Goal: Information Seeking & Learning: Learn about a topic

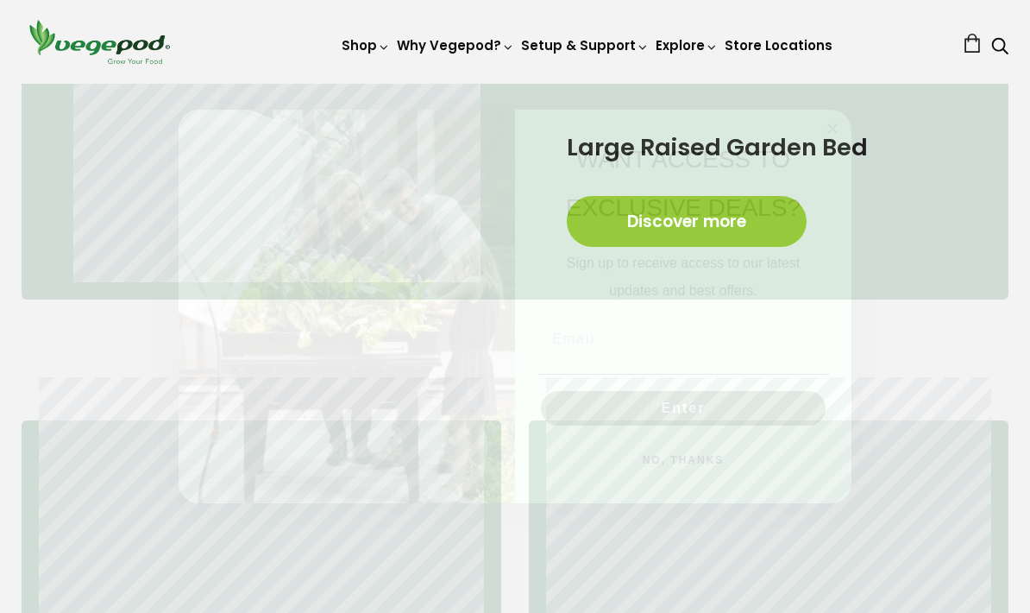
scroll to position [890, 0]
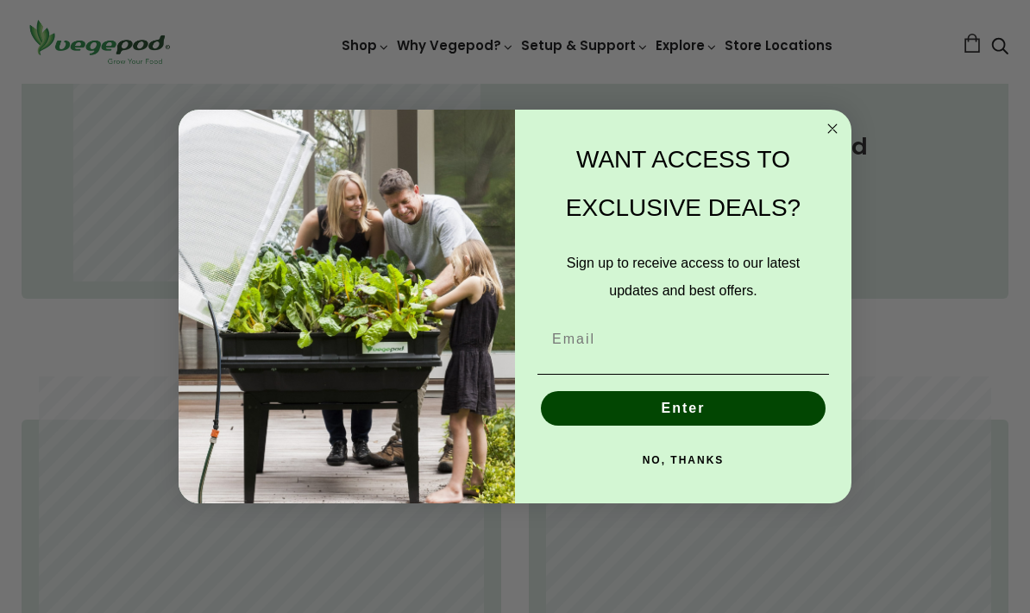
click at [757, 330] on input "Email" at bounding box center [684, 339] width 292 height 35
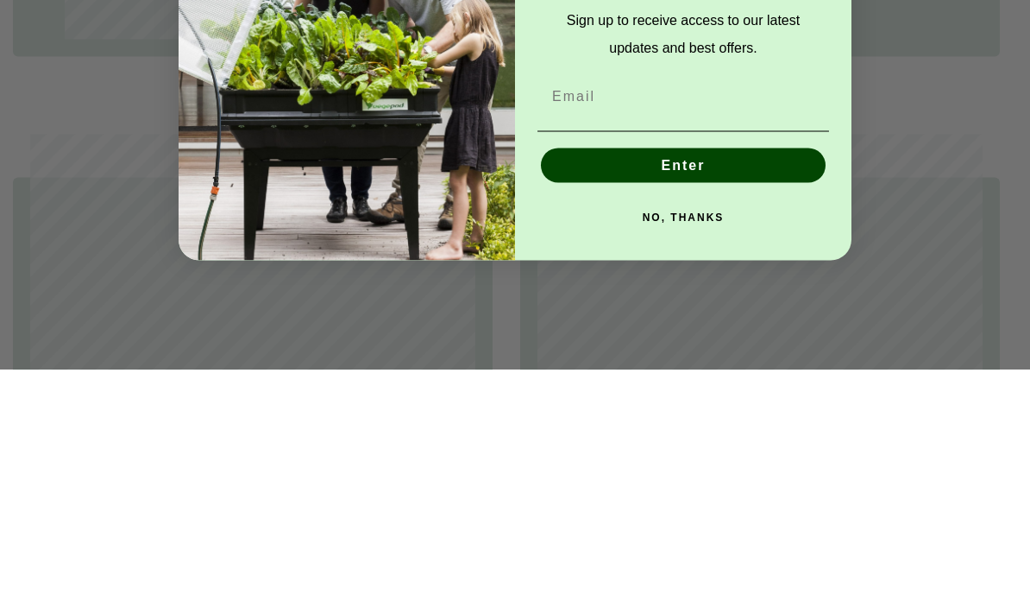
scroll to position [0, 243]
type input "75cnnay@gmail.com"
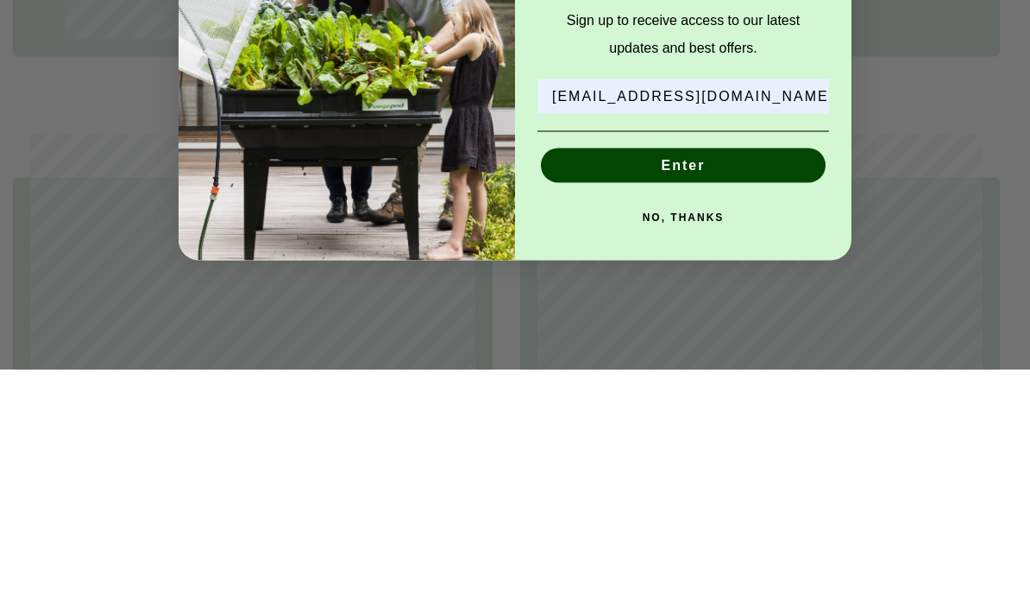
scroll to position [1133, 9]
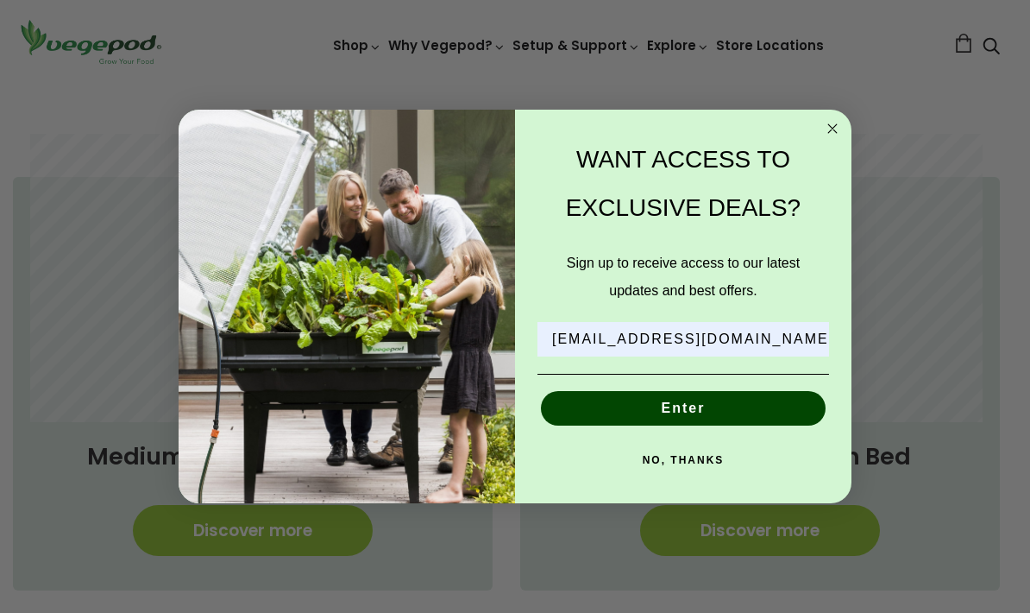
click at [739, 412] on button "Enter" at bounding box center [683, 408] width 285 height 35
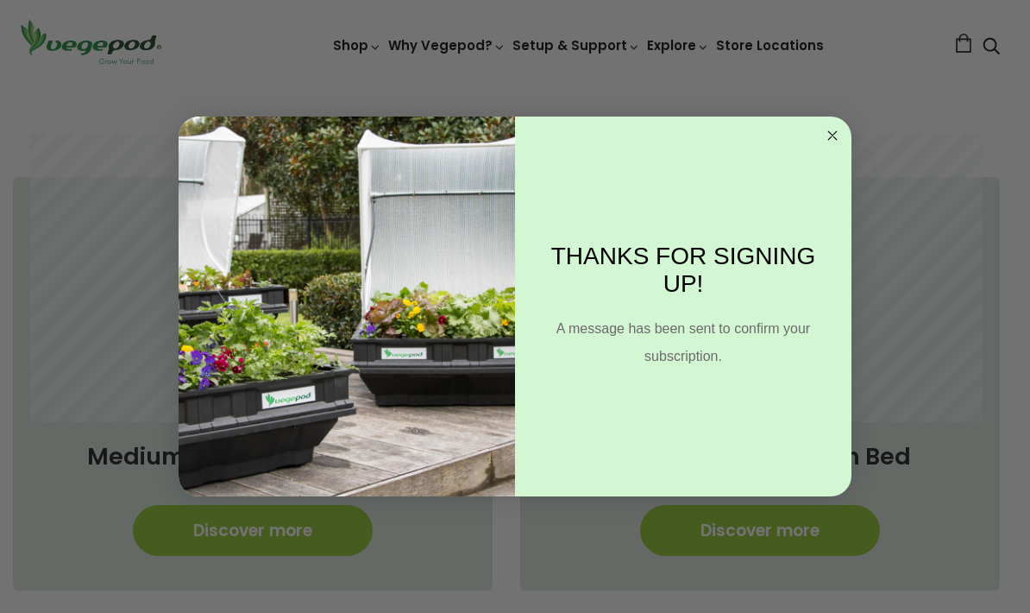
click at [841, 139] on circle "Close dialog" at bounding box center [833, 136] width 20 height 20
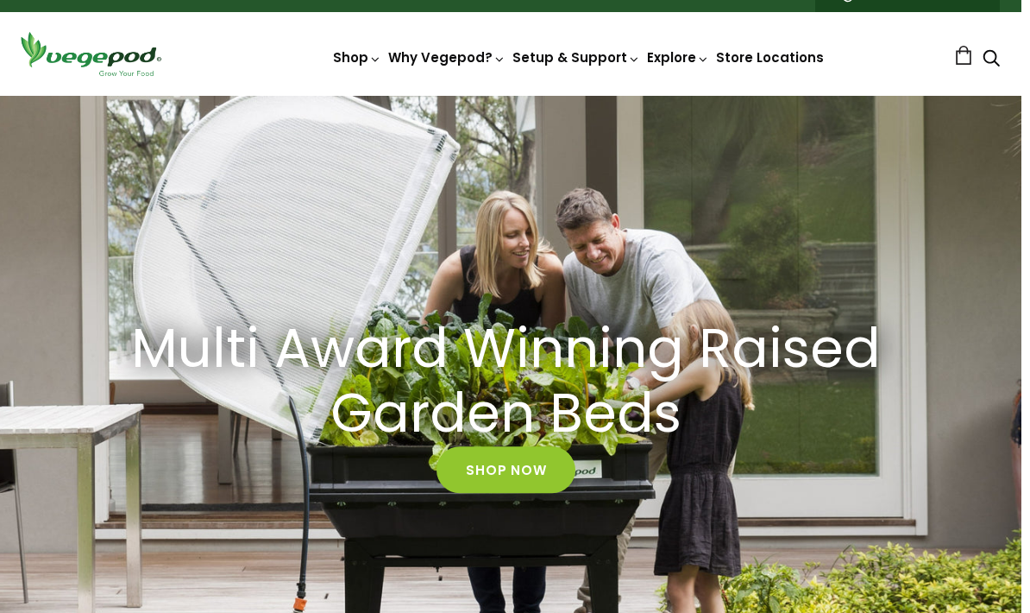
scroll to position [28, 9]
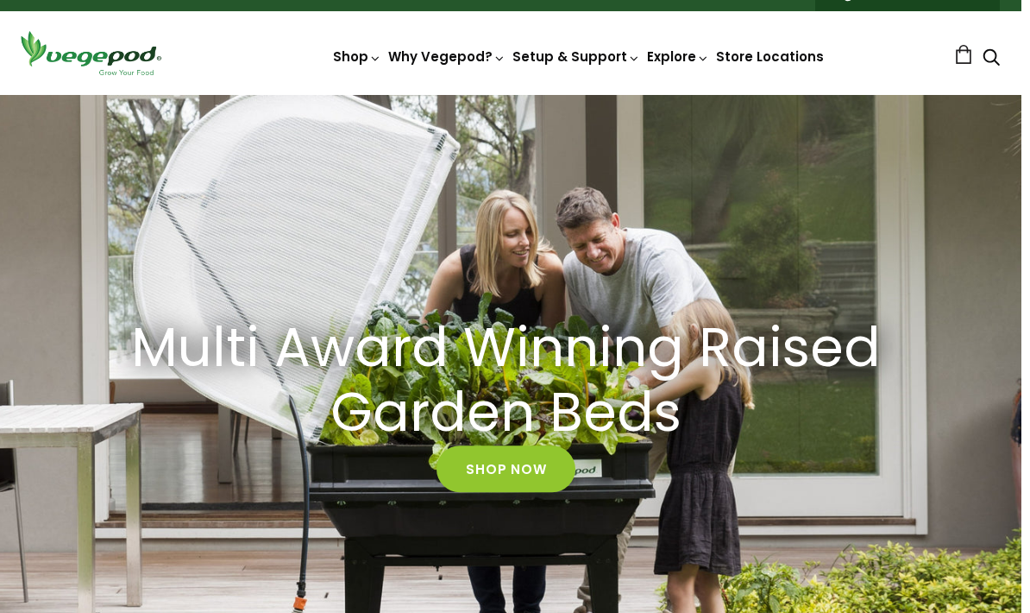
click at [534, 466] on link "Shop Now" at bounding box center [506, 468] width 139 height 47
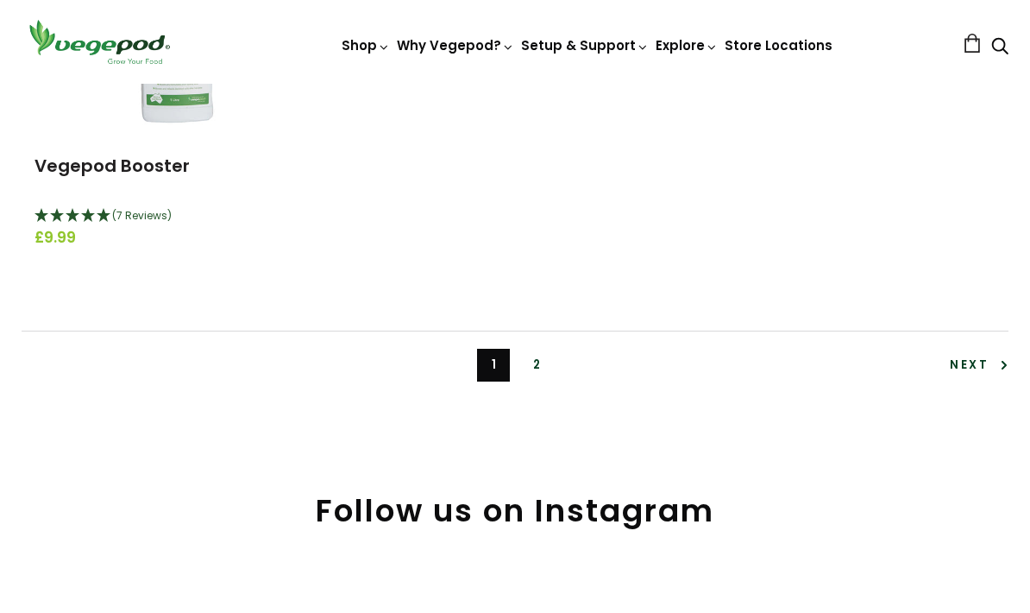
scroll to position [4012, 0]
click at [537, 349] on link "2" at bounding box center [536, 365] width 33 height 33
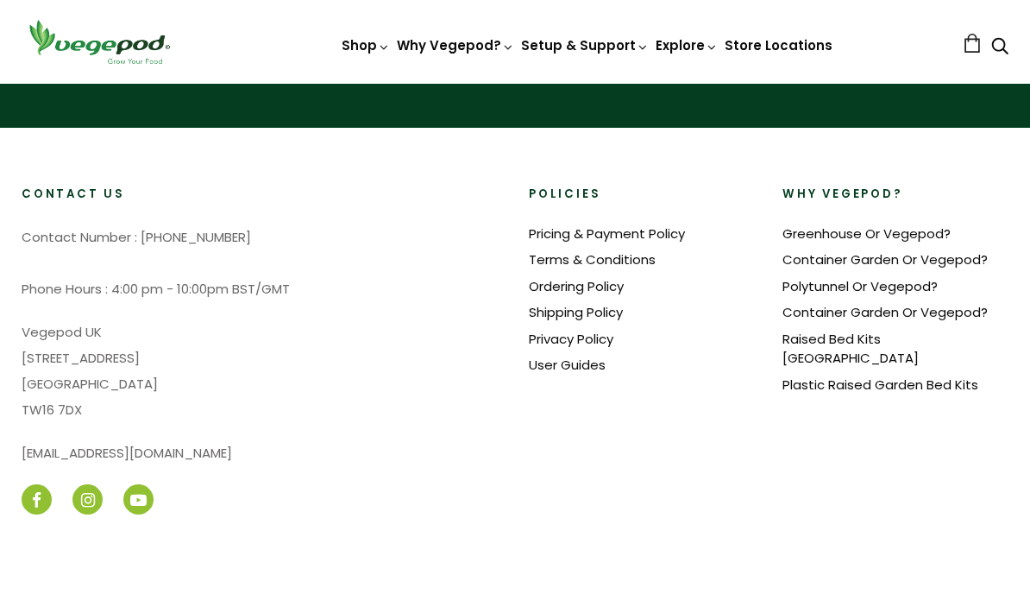
scroll to position [1553, 0]
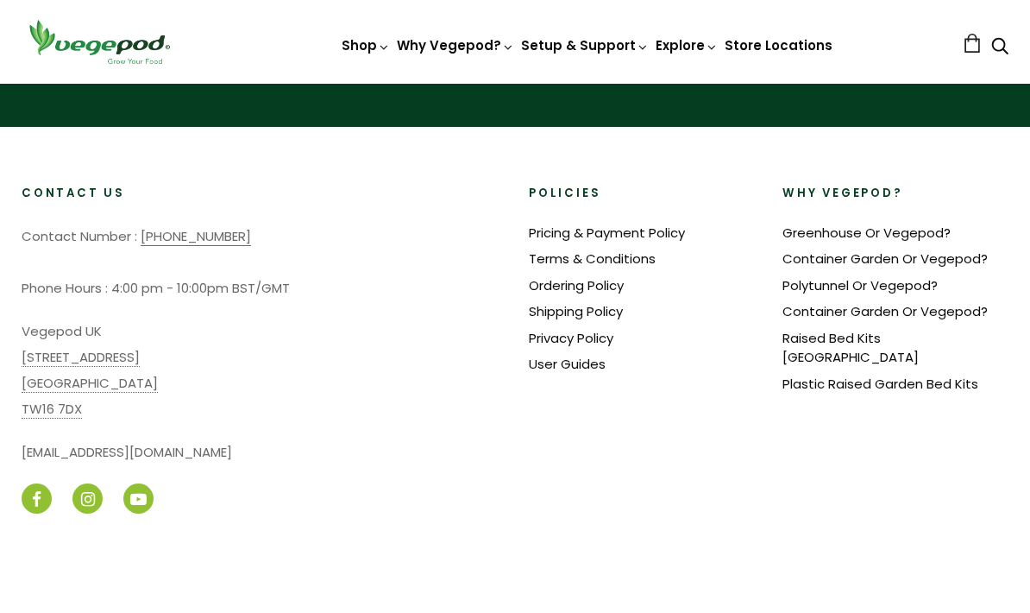
click at [933, 236] on link "Greenhouse Or Vegepod?" at bounding box center [867, 232] width 168 height 18
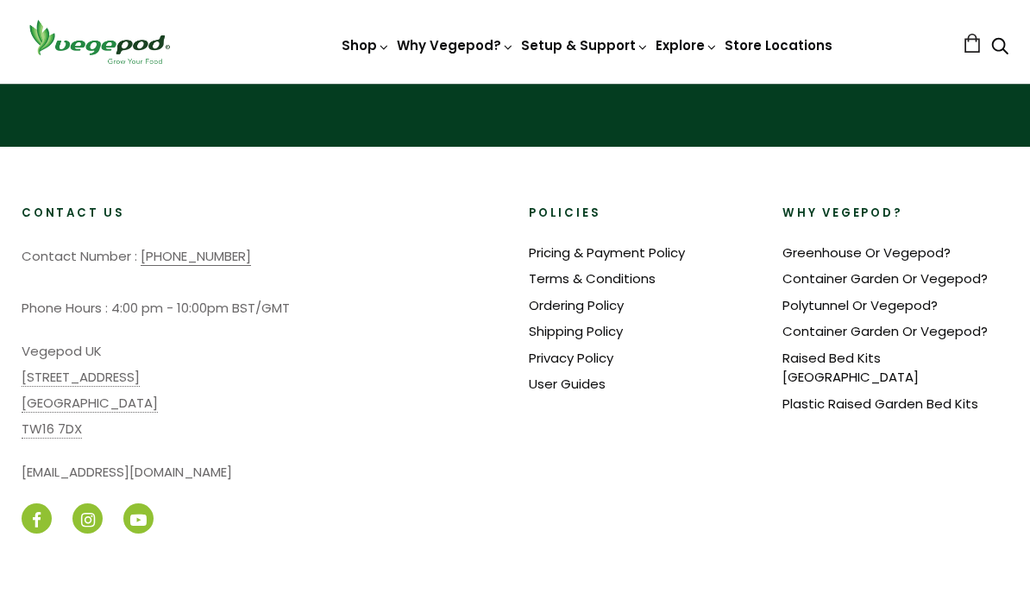
scroll to position [2961, 0]
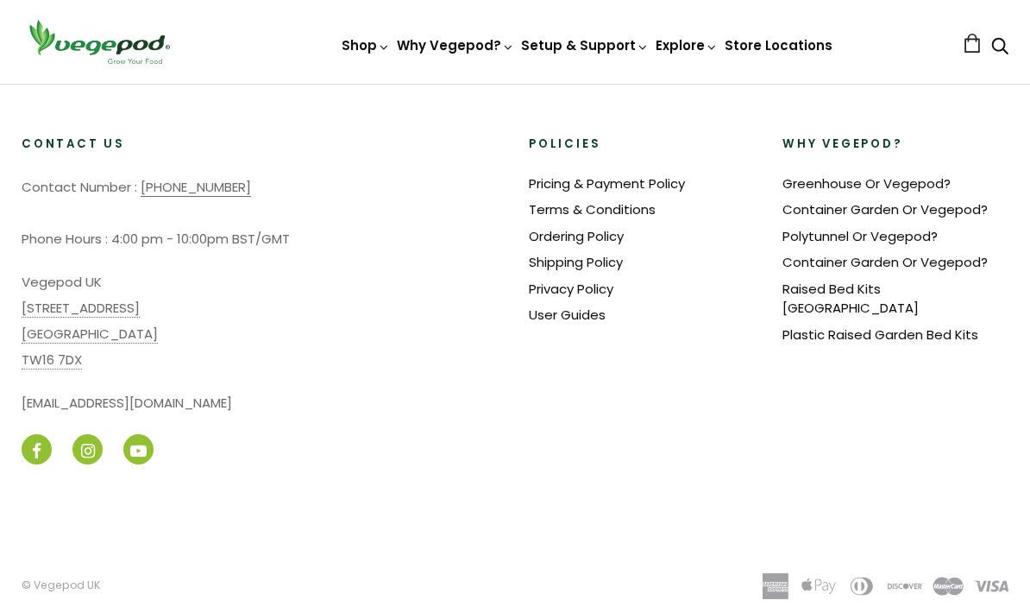
click at [969, 253] on link "Container Garden Or Vegepod?" at bounding box center [885, 262] width 205 height 18
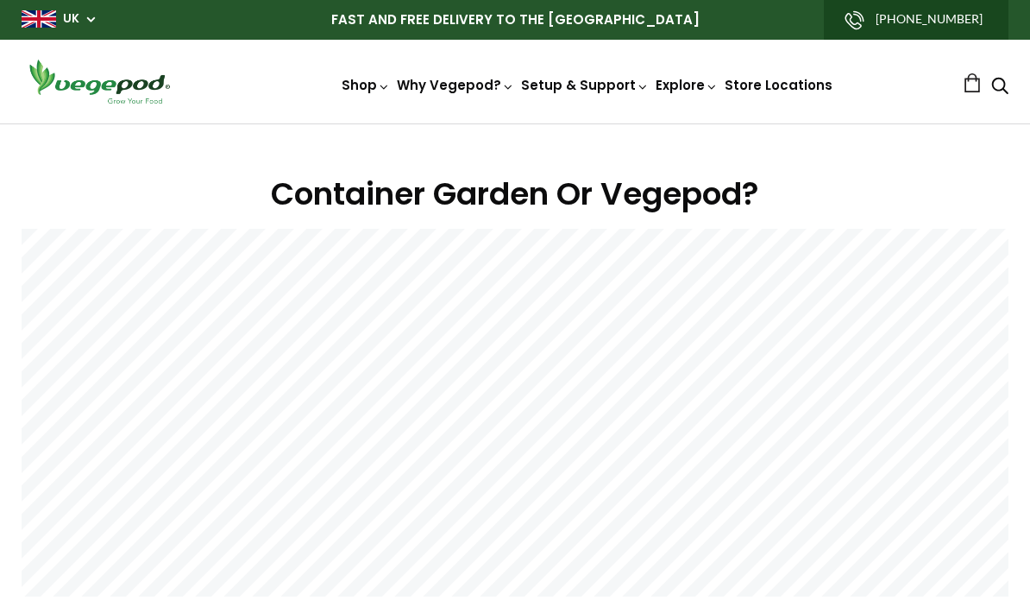
click at [635, 166] on link "FAQ" at bounding box center [633, 160] width 236 height 44
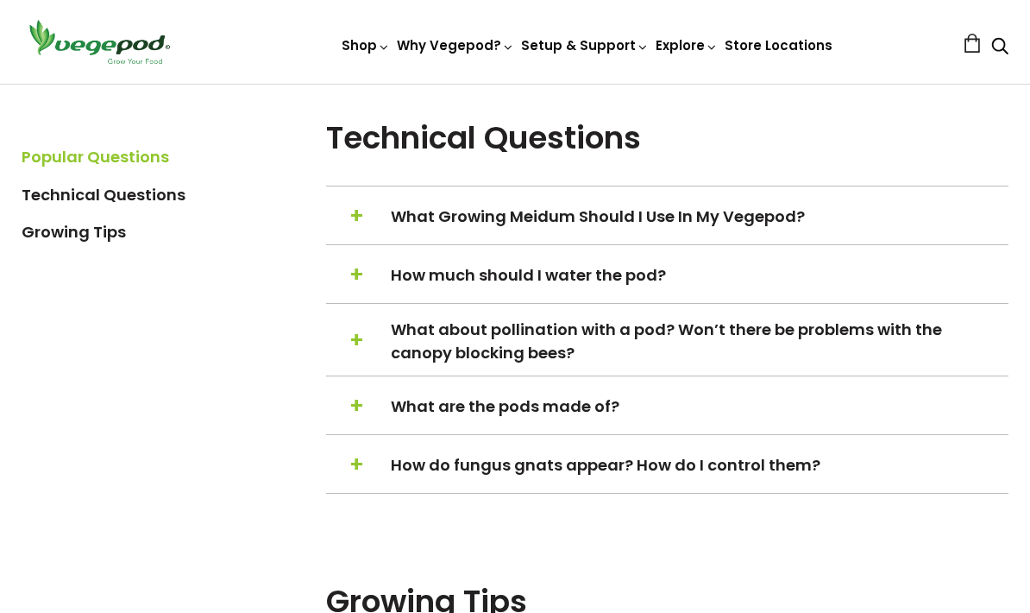
scroll to position [1526, 0]
click at [799, 336] on span "What about pollination with a pod? Won’t there be problems with the canopy bloc…" at bounding box center [698, 341] width 615 height 47
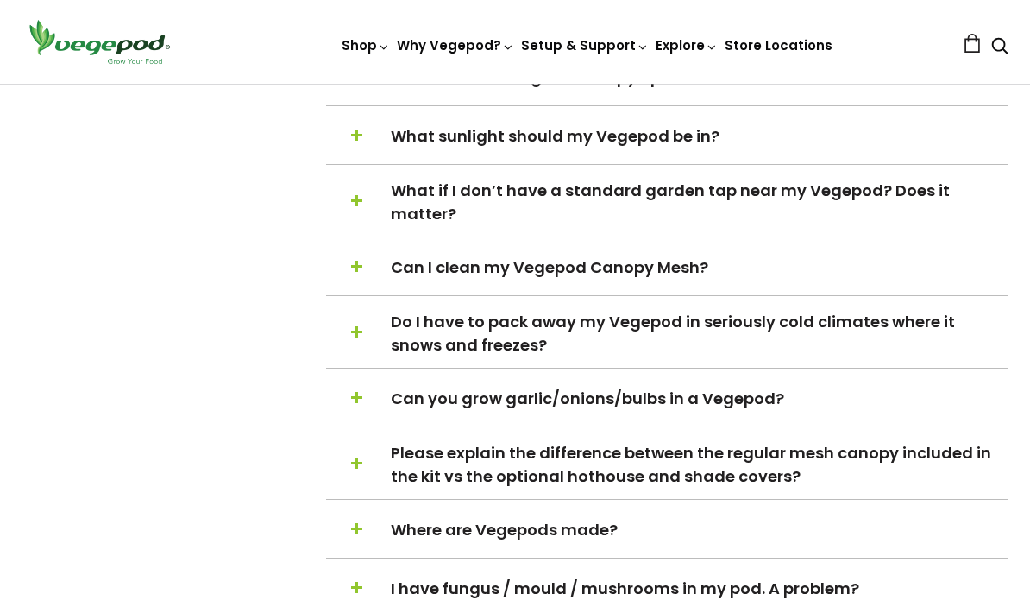
scroll to position [703, 0]
click at [795, 401] on span "Can you grow garlic/onions/bulbs in a Vegepod?" at bounding box center [698, 398] width 615 height 23
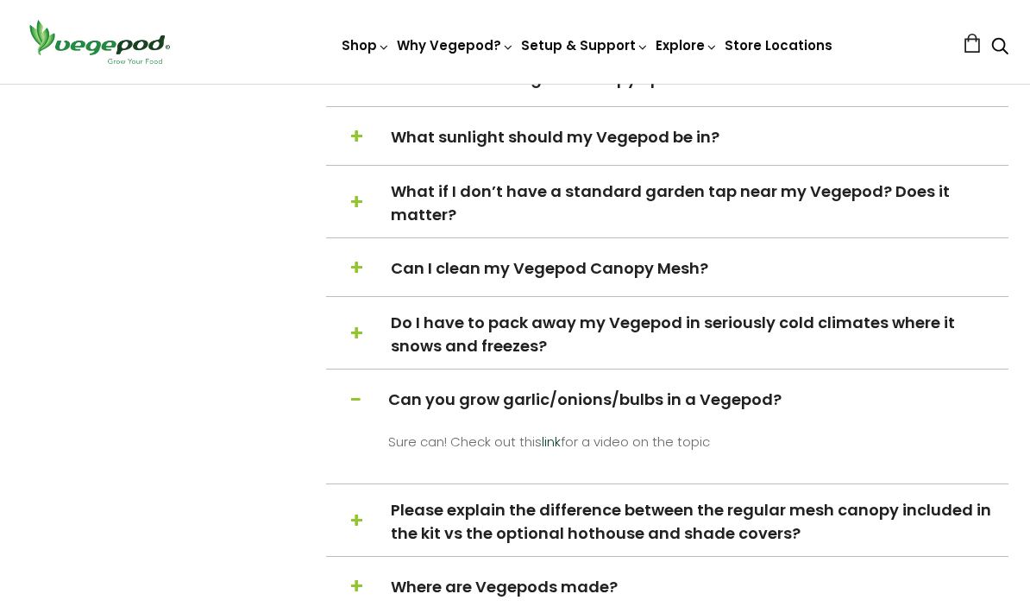
click at [857, 325] on span "Do I have to pack away my Vegepod in seriously cold climates where it snows and…" at bounding box center [698, 334] width 615 height 47
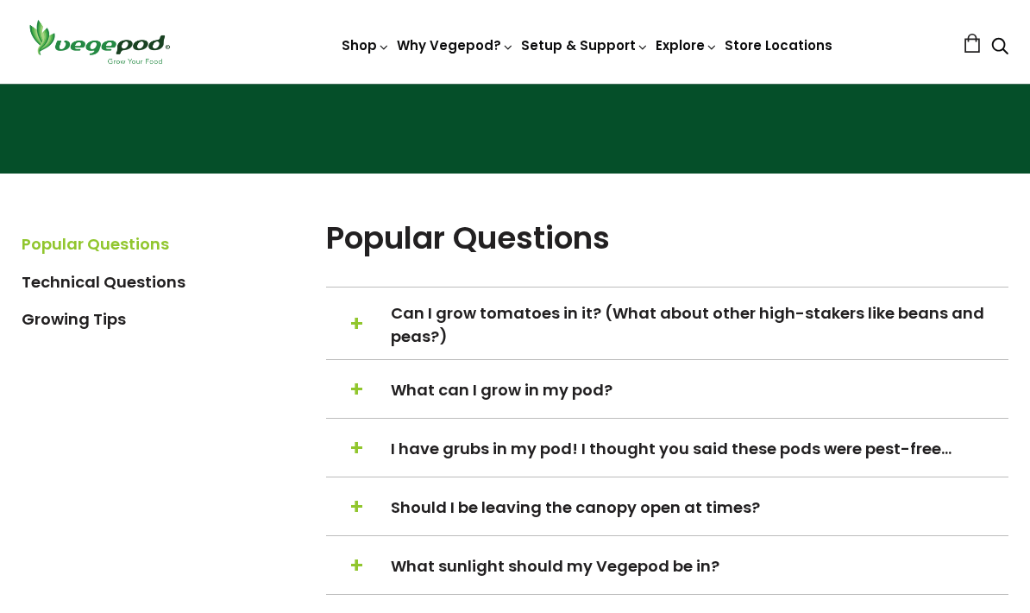
scroll to position [273, 0]
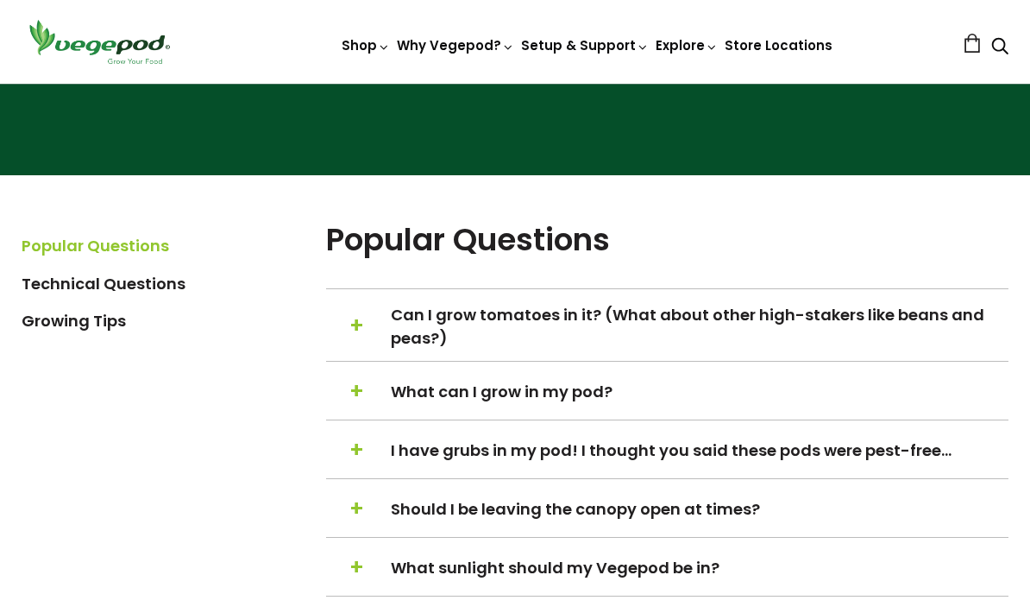
click at [677, 339] on span "Can I grow tomatoes in it? (What about other high-stakers like beans and peas?)" at bounding box center [698, 326] width 615 height 47
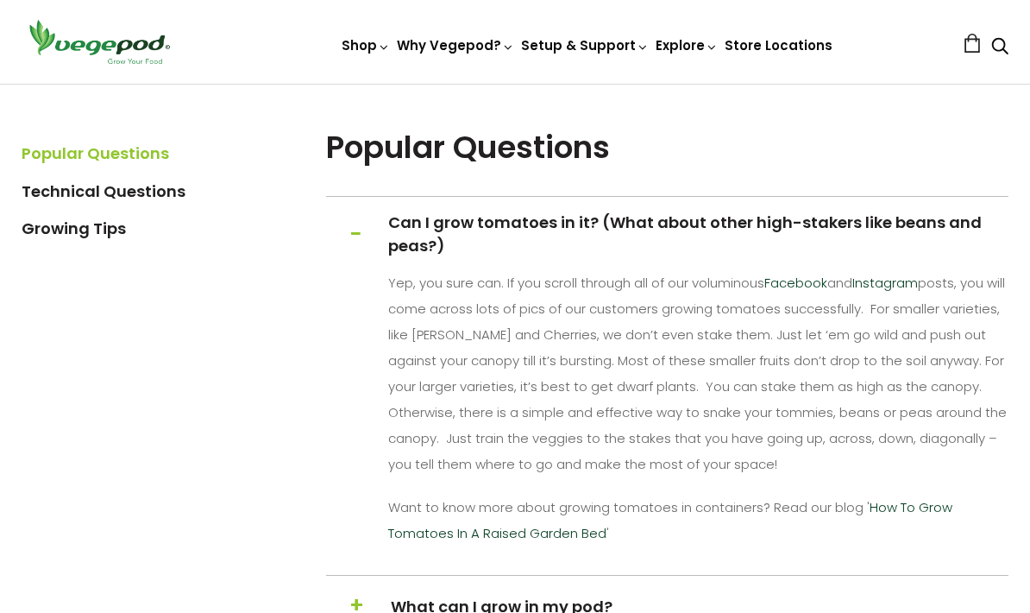
scroll to position [365, 0]
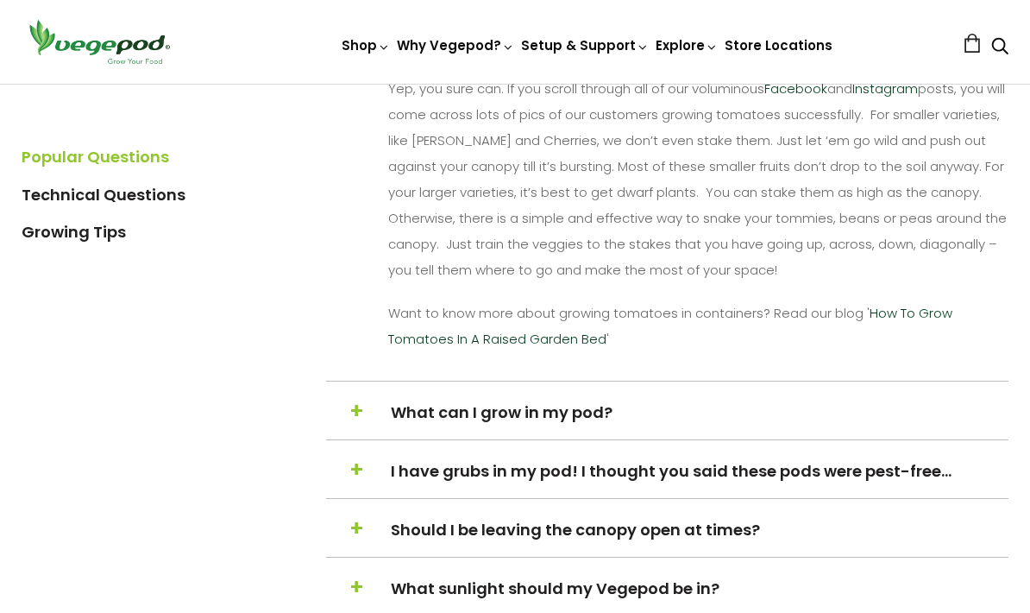
click at [641, 414] on span "What can I grow in my pod?" at bounding box center [698, 412] width 615 height 23
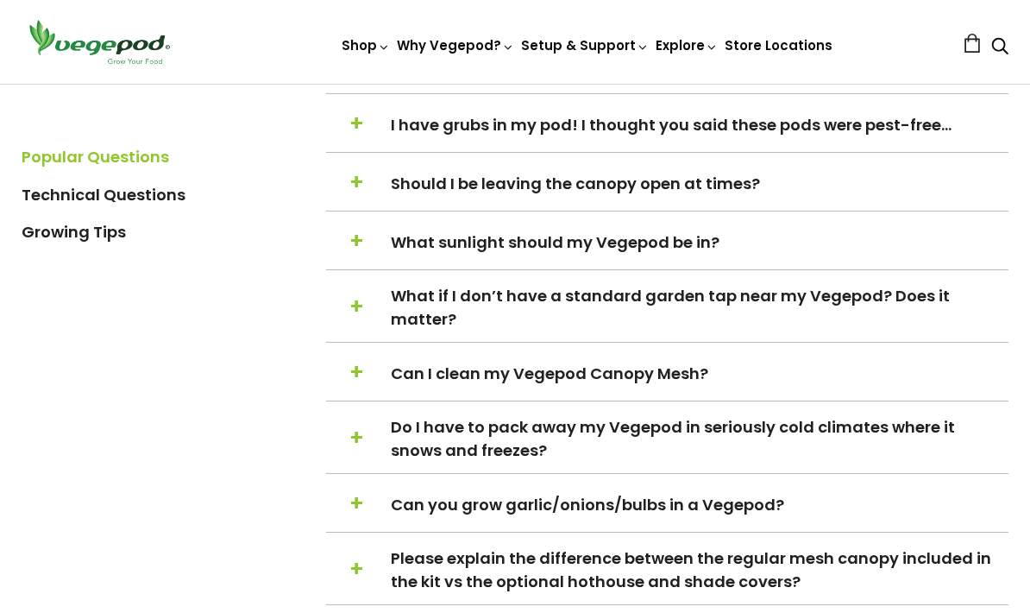
scroll to position [1174, 0]
click at [795, 199] on h5 "+ − Should I be leaving the canopy open at times?" at bounding box center [667, 183] width 683 height 33
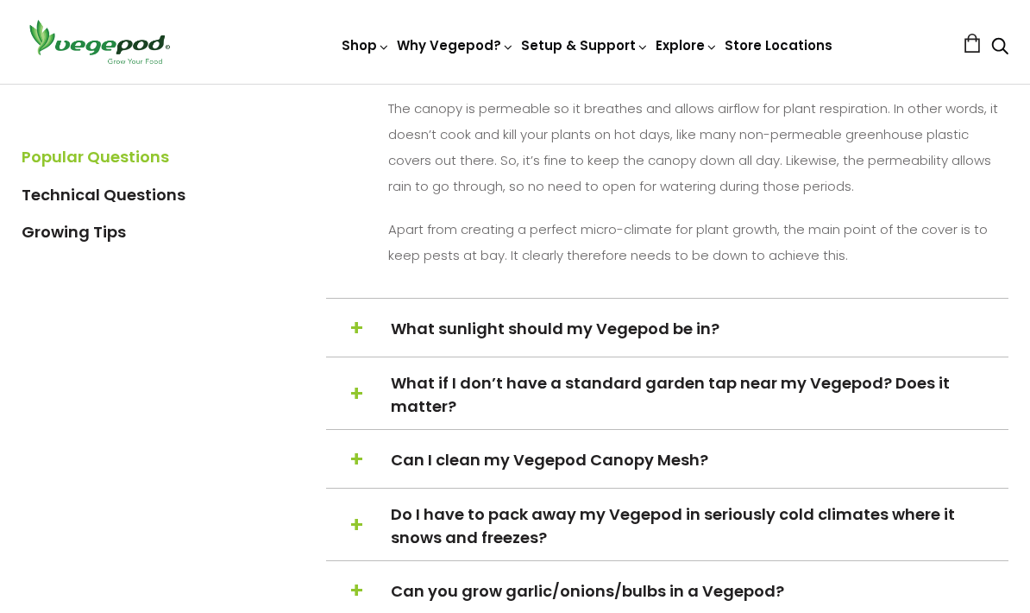
scroll to position [879, 0]
click at [733, 340] on span "What sunlight should my Vegepod be in?" at bounding box center [698, 328] width 615 height 23
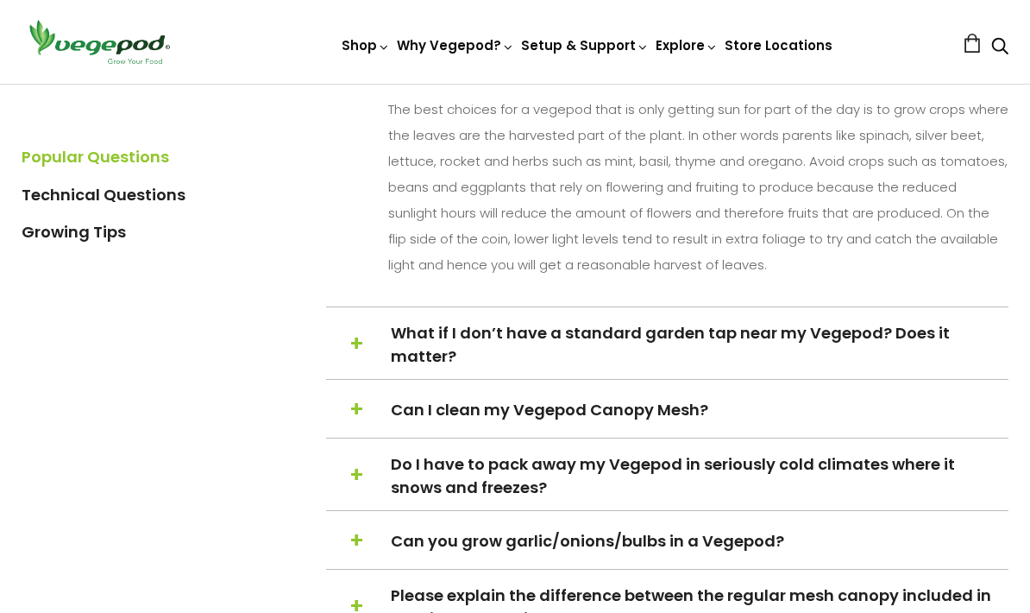
scroll to position [774, 0]
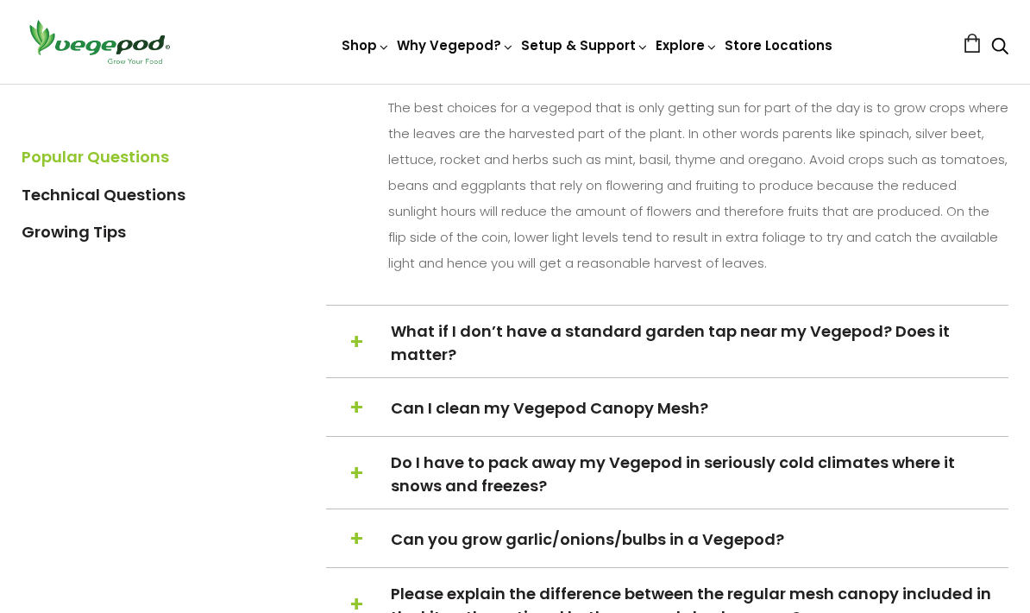
click at [834, 349] on span "What if I don’t have a standard garden tap near my Vegepod? Does it matter?" at bounding box center [698, 343] width 615 height 47
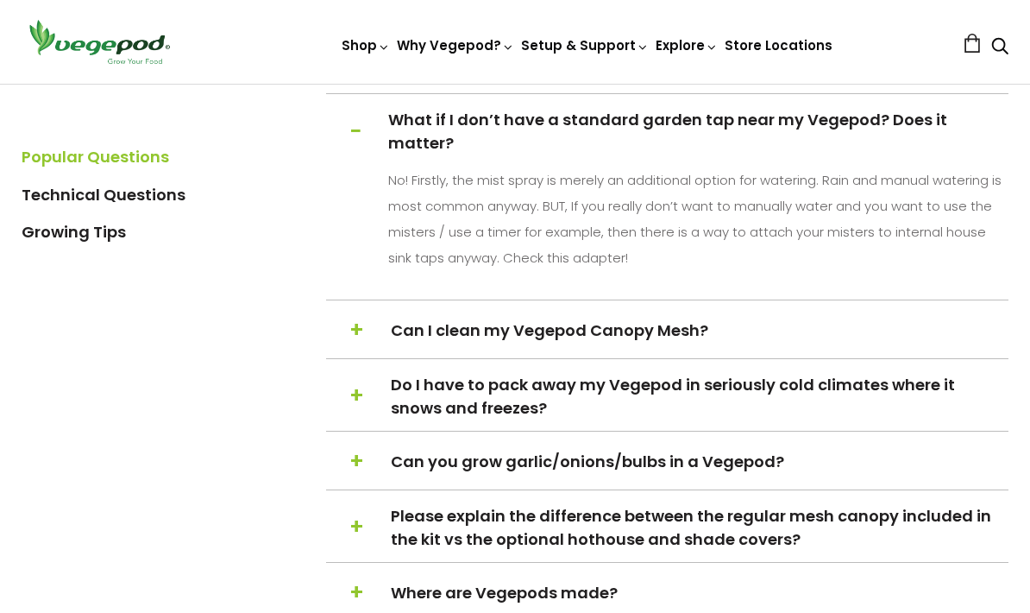
click at [773, 334] on span "Can I clean my Vegepod Canopy Mesh?" at bounding box center [698, 329] width 615 height 23
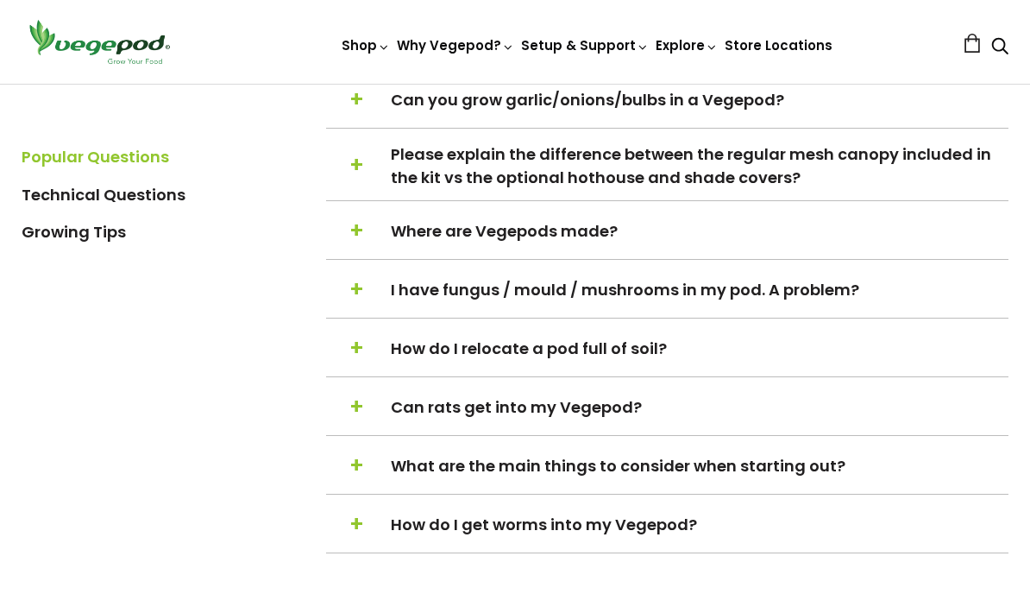
scroll to position [1059, 0]
click at [749, 364] on h5 "+ − How do I relocate a pod full of soil?" at bounding box center [667, 348] width 683 height 33
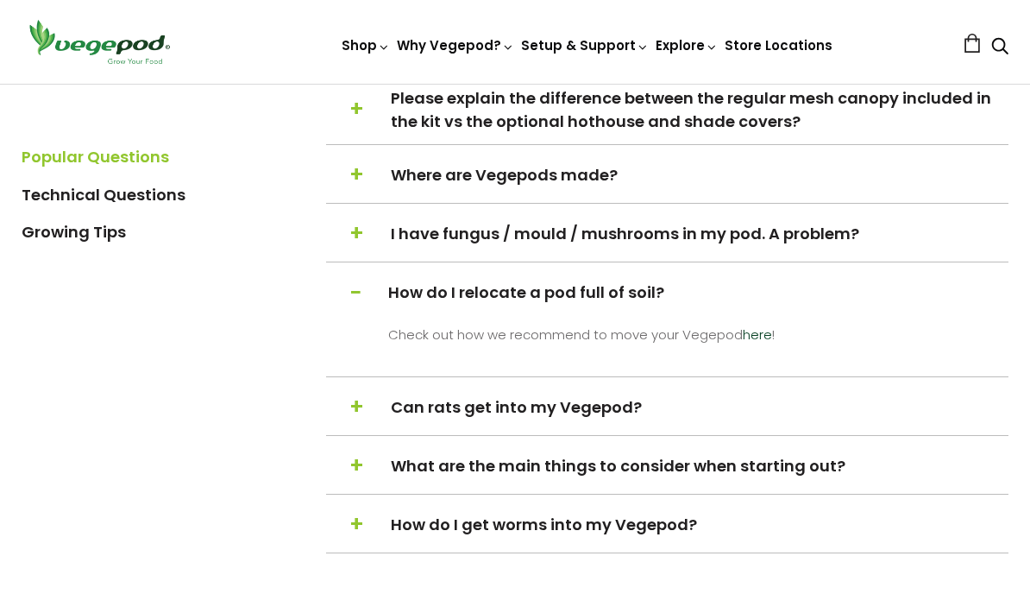
click at [765, 343] on link "here" at bounding box center [757, 334] width 29 height 18
